Goal: Task Accomplishment & Management: Complete application form

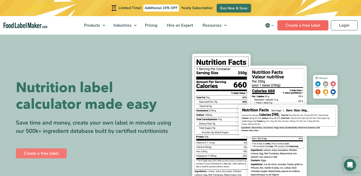
click at [313, 26] on link "Create a free label" at bounding box center [302, 25] width 51 height 10
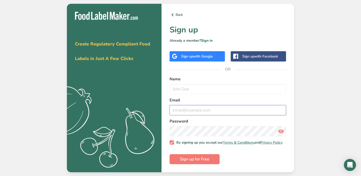
click at [263, 105] on input "email" at bounding box center [228, 110] width 116 height 10
click at [260, 101] on label "Email" at bounding box center [228, 100] width 116 height 6
click at [258, 88] on input "text" at bounding box center [228, 89] width 116 height 10
type input "andrea slonecker"
type input "andreaslonecker@gmail.com"
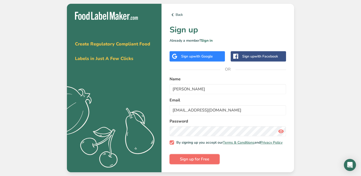
click at [198, 161] on span "Sign up for Free" at bounding box center [194, 159] width 29 height 6
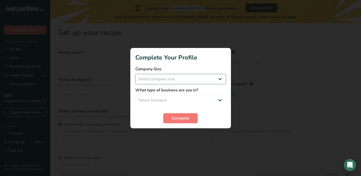
click at [184, 78] on select "Select company size Fewer than 10 Employees 10 to 50 Employees 51 to 500 Employ…" at bounding box center [180, 79] width 91 height 10
select select "1"
click at [184, 98] on select "Select business Packaged Food Manufacturer Restaurant & Cafe Bakery Meal Plans …" at bounding box center [180, 100] width 91 height 10
select select "6"
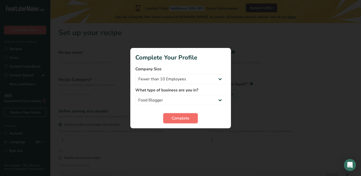
click at [183, 118] on span "Complete" at bounding box center [181, 118] width 18 height 6
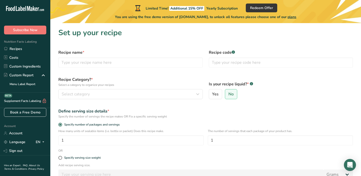
click at [100, 68] on div "Recipe name *" at bounding box center [130, 59] width 150 height 24
click at [100, 66] on input "text" at bounding box center [130, 63] width 144 height 10
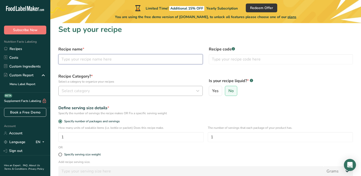
scroll to position [4, 0]
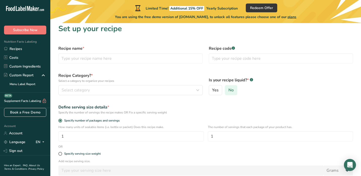
click at [231, 89] on span "No" at bounding box center [230, 90] width 5 height 5
click at [228, 89] on input "No" at bounding box center [226, 90] width 3 height 3
click at [230, 57] on input "text" at bounding box center [281, 59] width 144 height 10
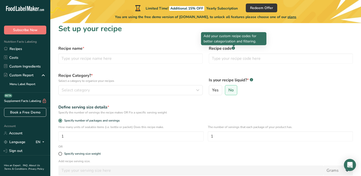
click at [232, 50] on div ".a-a{fill:#347362;}.b-a{fill:#fff;}" at bounding box center [233, 49] width 3 height 4
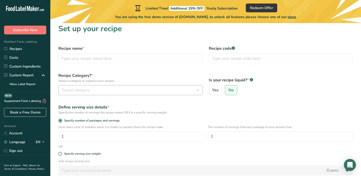
scroll to position [4, 0]
click at [147, 90] on div "Select category" at bounding box center [129, 90] width 135 height 6
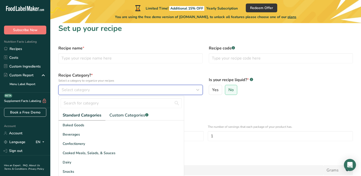
click at [147, 90] on div "Select category" at bounding box center [129, 90] width 135 height 6
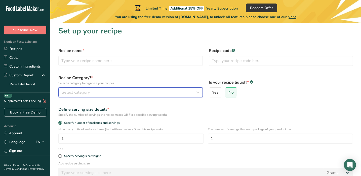
scroll to position [0, 0]
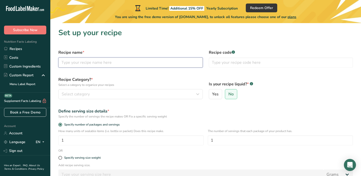
click at [140, 61] on input "text" at bounding box center [130, 63] width 144 height 10
type input "Grilled Pear and Goat Cheese Toast"
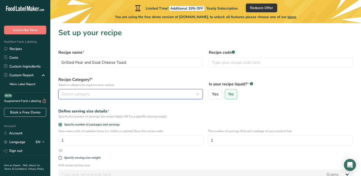
click at [77, 96] on span "Select category" at bounding box center [76, 94] width 28 height 6
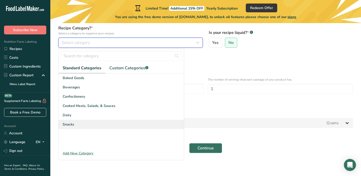
scroll to position [53, 0]
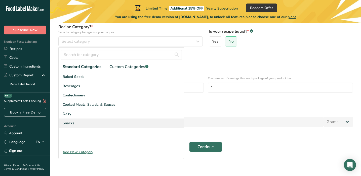
click at [70, 125] on span "Snacks" at bounding box center [69, 123] width 12 height 5
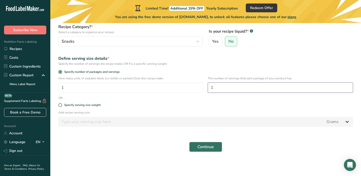
click at [215, 88] on input "1" at bounding box center [280, 88] width 145 height 10
type input "4"
click at [202, 151] on button "Continue" at bounding box center [205, 147] width 33 height 10
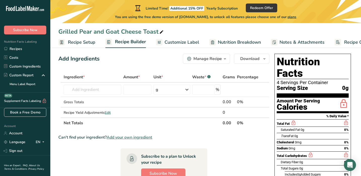
scroll to position [6, 0]
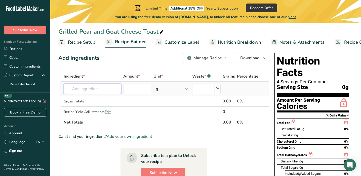
click at [109, 92] on input "text" at bounding box center [92, 89] width 57 height 10
paste input "4 thick slices (1.5 ounces each) artisan sourdough bread 4 ounces Cypress Grove…"
type input "4 thick slices (1.5 ounces each) artisan sourdough bread 4 ounces Cypress Grove…"
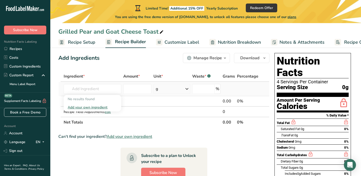
click at [101, 107] on div "Add your own ingredient" at bounding box center [92, 107] width 49 height 5
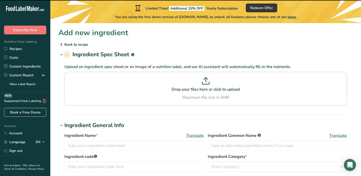
click at [99, 87] on p "Drop your files here or click to upload" at bounding box center [206, 90] width 280 height 6
click at [99, 86] on input "Drop your files here or click to upload Maximum file size is 5MB" at bounding box center [205, 89] width 282 height 34
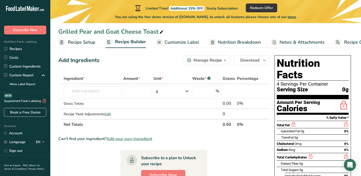
scroll to position [4, 0]
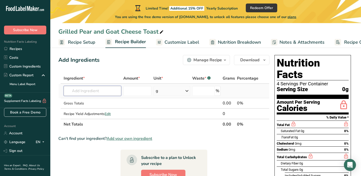
click at [101, 89] on input "text" at bounding box center [92, 91] width 57 height 10
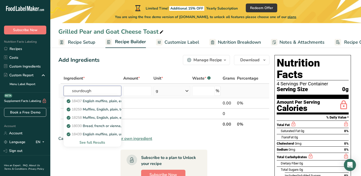
type input "sourdough"
click at [100, 142] on div "See full Results" at bounding box center [92, 142] width 49 height 5
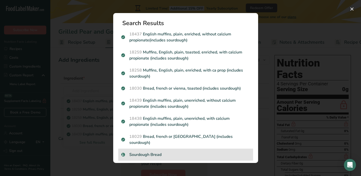
click at [150, 152] on p "Sourdough Bread" at bounding box center [185, 155] width 129 height 6
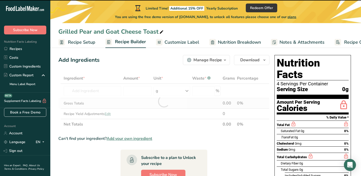
type input "0"
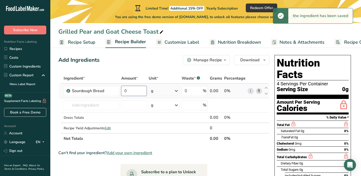
click at [133, 93] on input "0" at bounding box center [133, 91] width 25 height 10
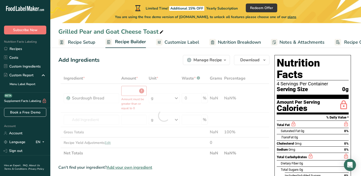
type input "0"
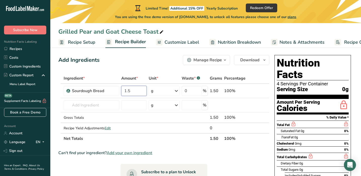
type input "1.5"
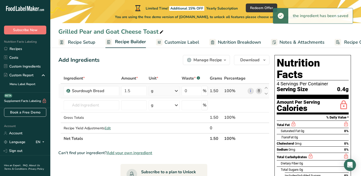
click at [178, 93] on icon at bounding box center [176, 91] width 6 height 9
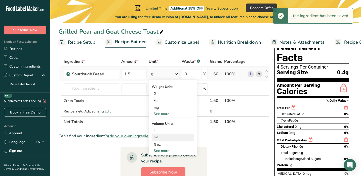
scroll to position [21, 0]
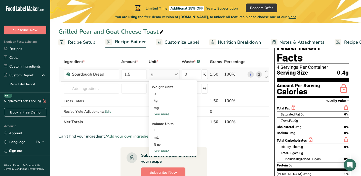
click at [162, 113] on div "See more" at bounding box center [173, 114] width 42 height 5
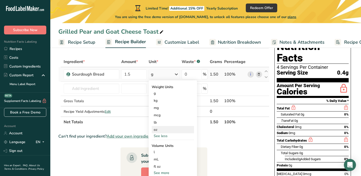
click at [164, 128] on div "oz" at bounding box center [173, 129] width 42 height 7
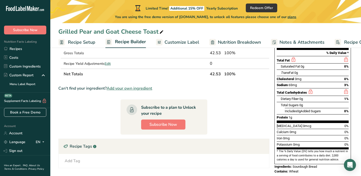
scroll to position [70, 0]
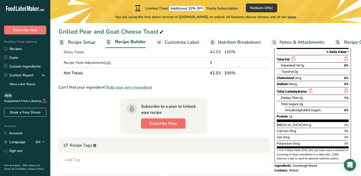
click at [156, 126] on span "Subscribe Now" at bounding box center [163, 124] width 28 height 6
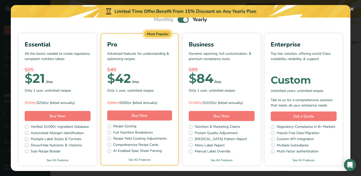
scroll to position [39, 0]
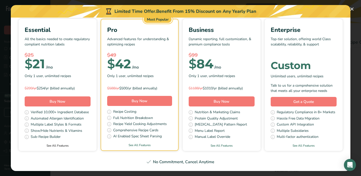
click at [54, 147] on link "See All Features" at bounding box center [58, 146] width 78 height 5
click at [353, 9] on button "Pick Your Pricing Plan Modal" at bounding box center [352, 9] width 8 height 8
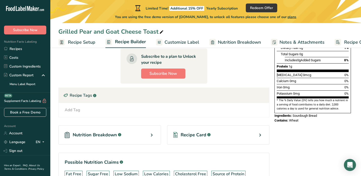
scroll to position [67, 0]
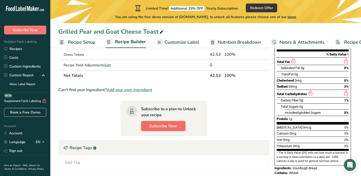
click at [163, 126] on span "Subscribe Now" at bounding box center [163, 126] width 28 height 6
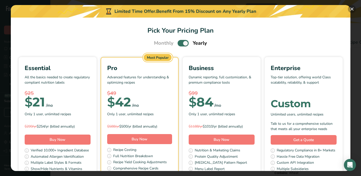
click at [350, 10] on button "Pick Your Pricing Plan Modal" at bounding box center [352, 9] width 8 height 8
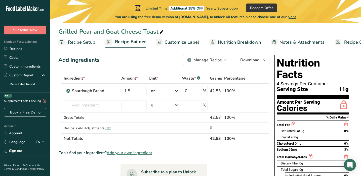
scroll to position [106, 0]
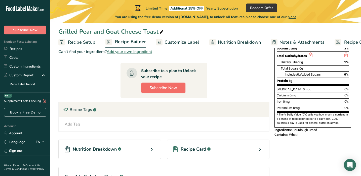
click at [161, 87] on span "Subscribe Now" at bounding box center [163, 88] width 28 height 6
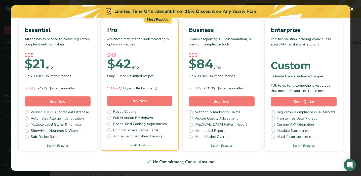
scroll to position [0, 0]
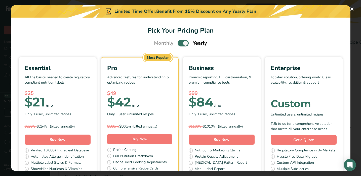
click at [186, 46] on span "Pick Your Pricing Plan Modal" at bounding box center [183, 43] width 11 height 6
click at [181, 45] on input "Pick Your Pricing Plan Modal" at bounding box center [179, 43] width 3 height 3
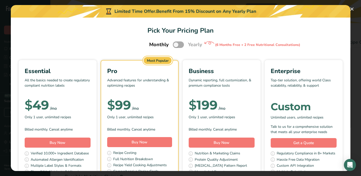
click at [181, 45] on span "Pick Your Pricing Plan Modal" at bounding box center [178, 44] width 11 height 6
click at [176, 45] on input "Pick Your Pricing Plan Modal" at bounding box center [174, 44] width 3 height 3
checkbox input "true"
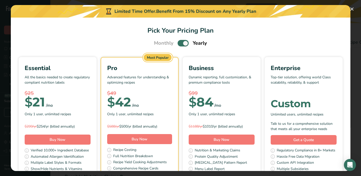
click at [62, 103] on div "$ 21 /mo" at bounding box center [58, 102] width 66 height 10
click at [350, 10] on button "Pick Your Pricing Plan Modal" at bounding box center [352, 9] width 8 height 8
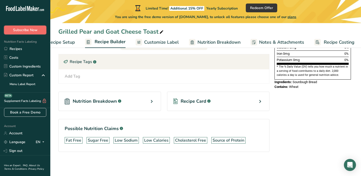
click at [21, 30] on span "Subscribe Now" at bounding box center [25, 29] width 24 height 5
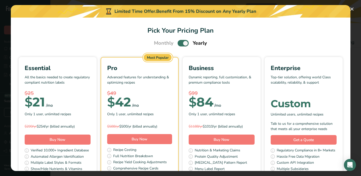
scroll to position [39, 0]
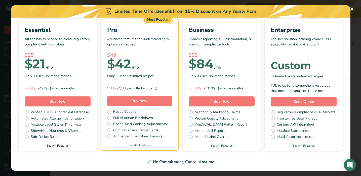
click at [57, 146] on link "See All Features" at bounding box center [58, 146] width 78 height 5
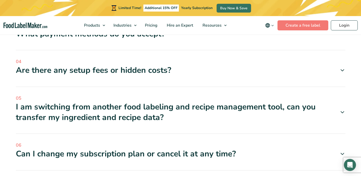
scroll to position [1582, 0]
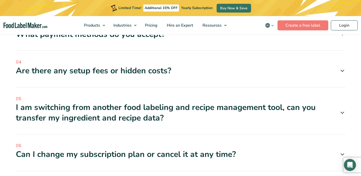
click at [244, 149] on div "Can I change my subscription plan or cancel it at any time?" at bounding box center [180, 154] width 329 height 11
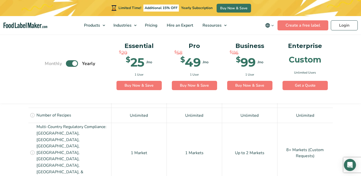
scroll to position [400, 0]
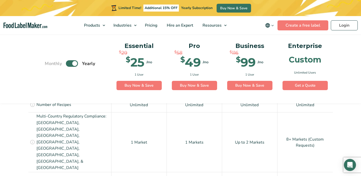
click at [72, 65] on label "Toggle" at bounding box center [72, 64] width 12 height 7
click at [49, 65] on input "Toggle" at bounding box center [47, 63] width 3 height 3
checkbox input "false"
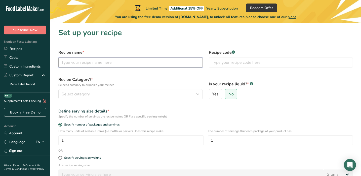
click at [150, 58] on input "text" at bounding box center [130, 63] width 144 height 10
click at [127, 67] on input "text" at bounding box center [130, 63] width 144 height 10
click at [126, 66] on input "text" at bounding box center [130, 63] width 144 height 10
click at [123, 60] on input "text" at bounding box center [130, 63] width 144 height 10
click at [123, 78] on label "Recipe Category? * Select a category to organize your recipes" at bounding box center [130, 82] width 144 height 11
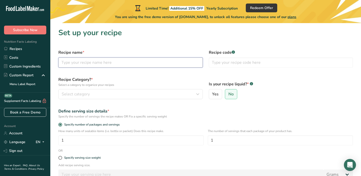
click at [90, 65] on input "text" at bounding box center [130, 63] width 144 height 10
type input "Grilled Pear and Goat Cheese Toast"
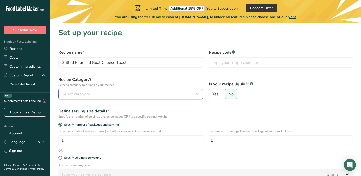
click at [72, 93] on span "Select category" at bounding box center [76, 94] width 28 height 6
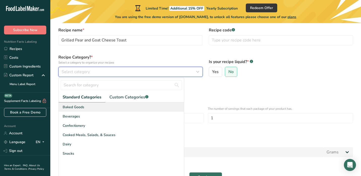
scroll to position [25, 0]
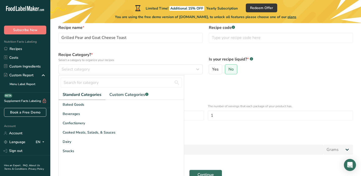
click at [72, 156] on div "Baked Goods Beverages Confectionery Cooked Meals, Salads, & Sauces Dairy Snacks" at bounding box center [121, 137] width 125 height 75
click at [72, 154] on div "Snacks" at bounding box center [121, 151] width 125 height 9
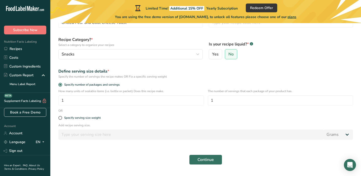
scroll to position [0, 0]
